Goal: Check status

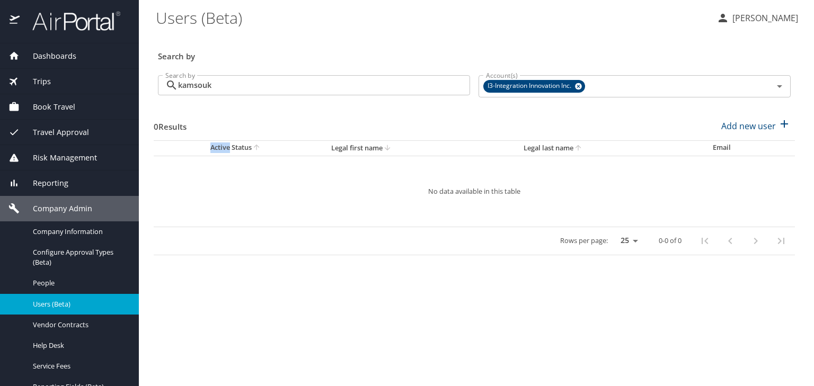
click at [60, 108] on span "Book Travel" at bounding box center [48, 107] width 56 height 12
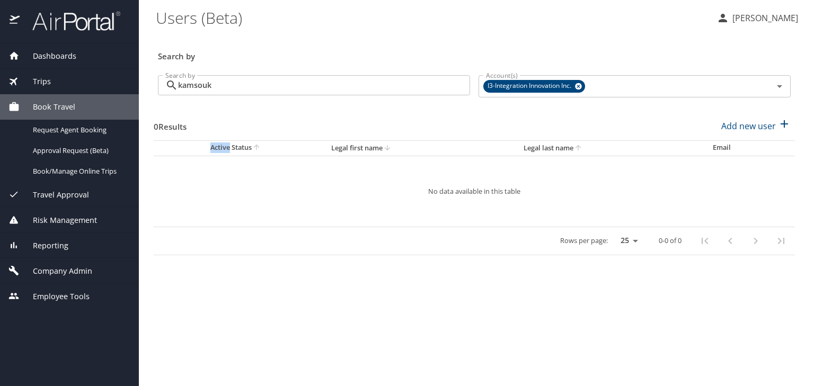
click at [54, 77] on div "Trips" at bounding box center [69, 82] width 122 height 12
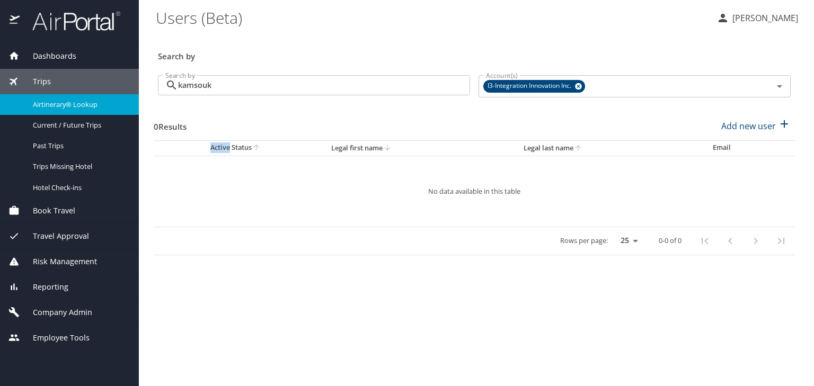
click at [92, 104] on span "Airtinerary® Lookup" at bounding box center [79, 105] width 93 height 10
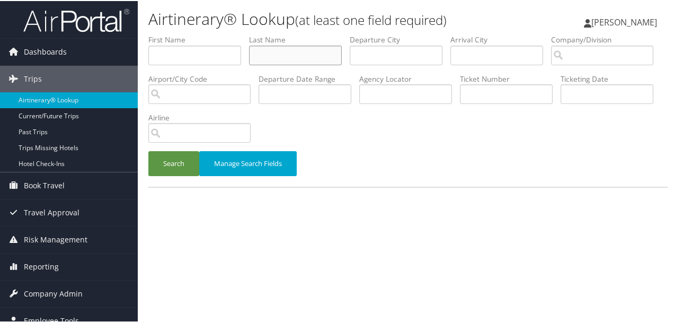
click at [265, 57] on input "text" at bounding box center [295, 55] width 93 height 20
type input "lurenz"
click at [148, 150] on button "Search" at bounding box center [173, 162] width 51 height 25
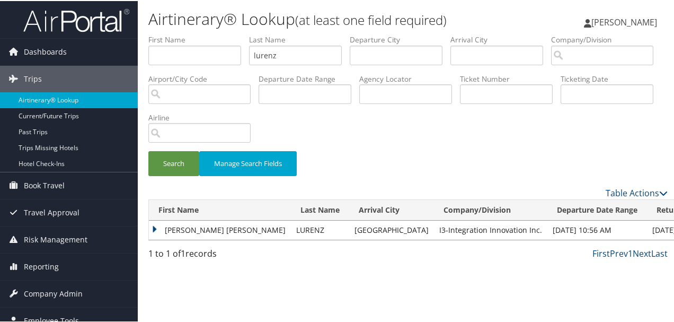
click at [152, 227] on td "[PERSON_NAME] [PERSON_NAME]" at bounding box center [220, 228] width 142 height 19
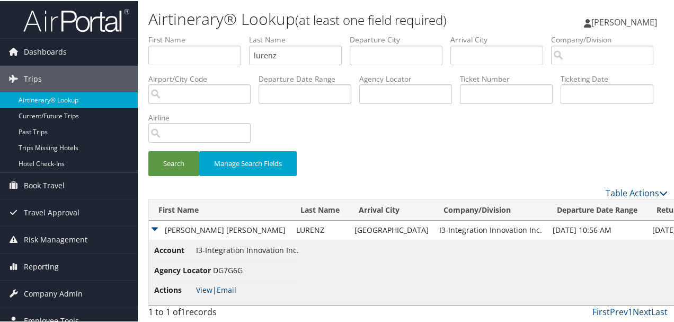
click at [192, 285] on span "Actions" at bounding box center [174, 289] width 40 height 12
click at [199, 288] on link "View" at bounding box center [204, 289] width 16 height 10
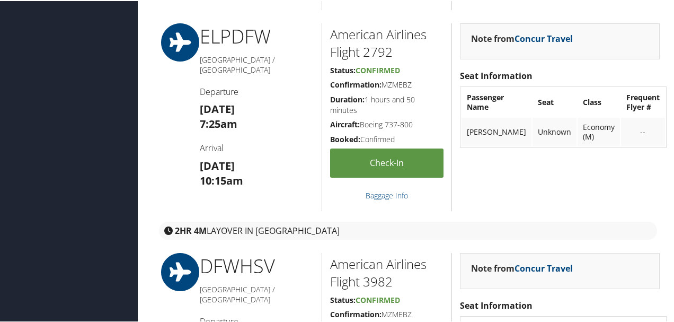
scroll to position [1130, 0]
